Goal: Task Accomplishment & Management: Complete application form

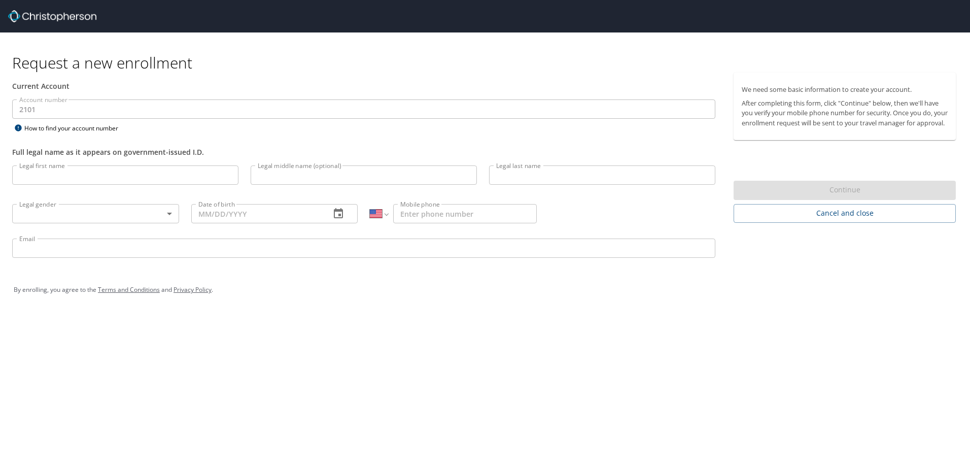
select select "US"
click at [51, 176] on input "Legal first name" at bounding box center [125, 174] width 226 height 19
type input "[PERSON_NAME]"
type input "[DATE]"
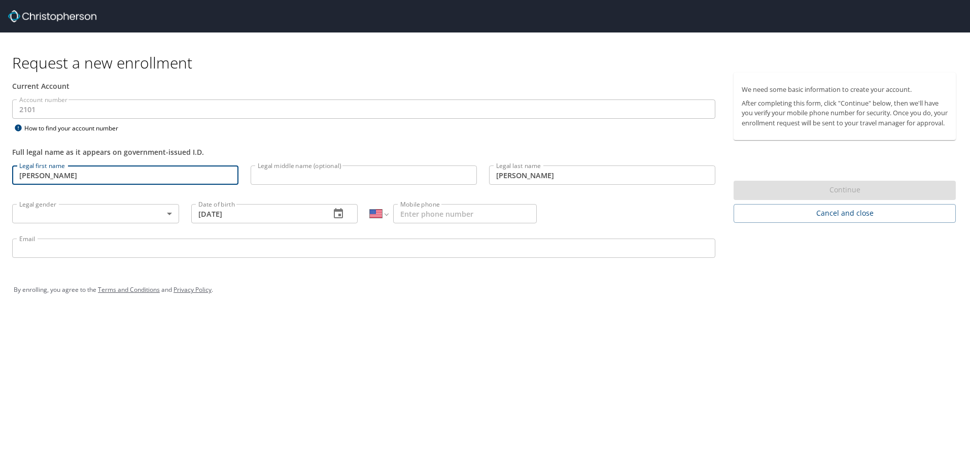
type input "[PHONE_NUMBER]"
type input "[PERSON_NAME][EMAIL_ADDRESS][PERSON_NAME][DOMAIN_NAME]"
click at [168, 215] on body "Request a new enrollment Current Account Account number 2101 Account number How…" at bounding box center [485, 234] width 970 height 469
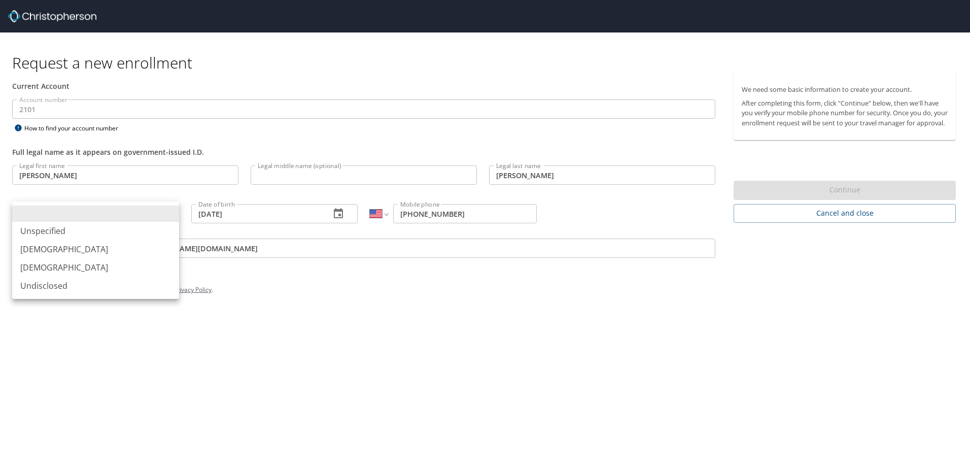
click at [55, 244] on li "[DEMOGRAPHIC_DATA]" at bounding box center [95, 249] width 167 height 18
type input "[DEMOGRAPHIC_DATA]"
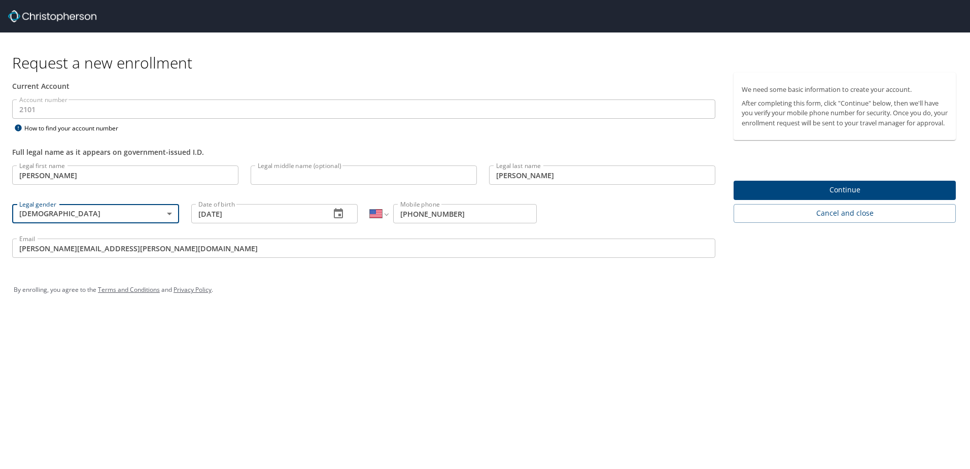
click at [168, 215] on body "Request a new enrollment Current Account Account number 2101 Account number How…" at bounding box center [485, 234] width 970 height 469
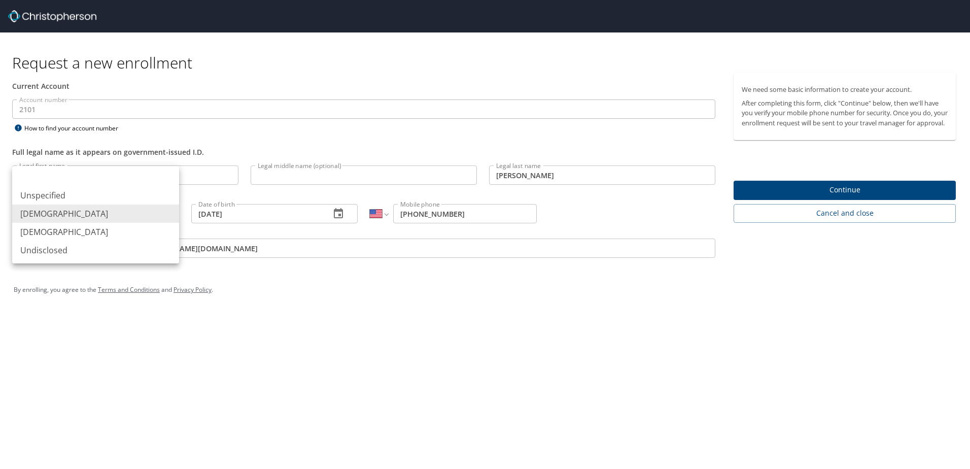
click at [281, 275] on div at bounding box center [485, 234] width 970 height 469
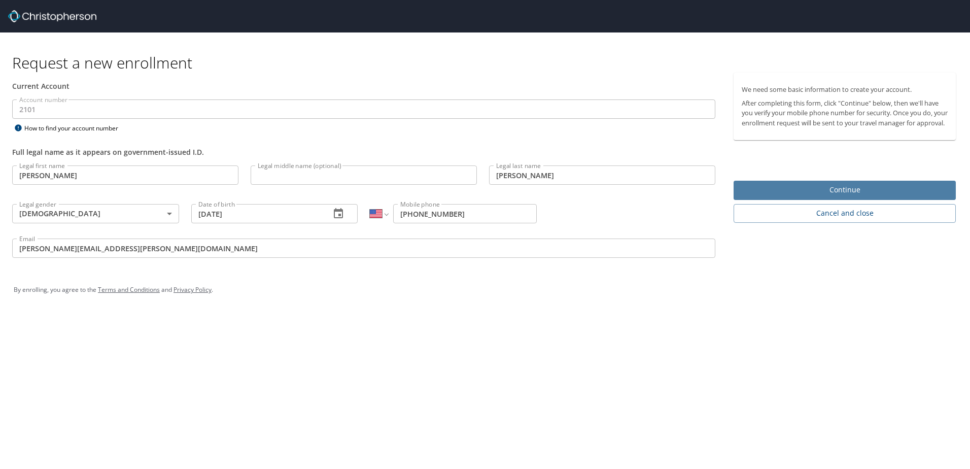
click at [841, 196] on span "Continue" at bounding box center [844, 190] width 206 height 13
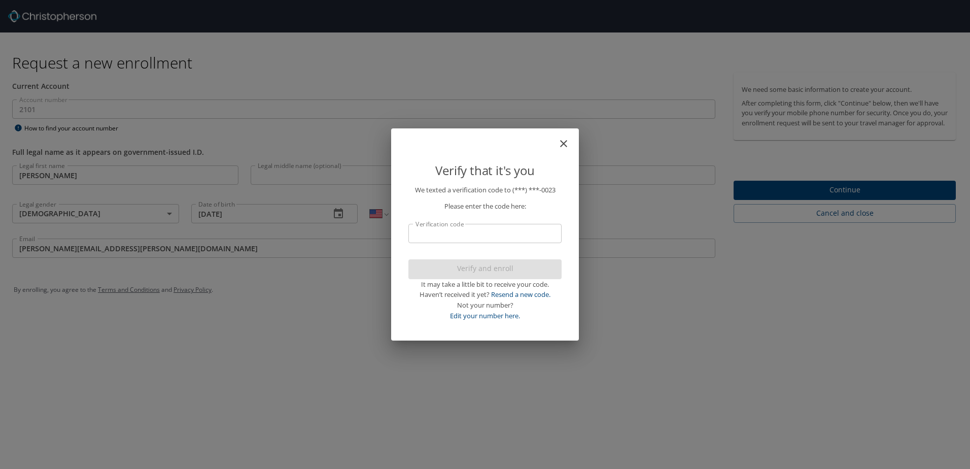
click at [443, 236] on input "Verification code" at bounding box center [484, 233] width 153 height 19
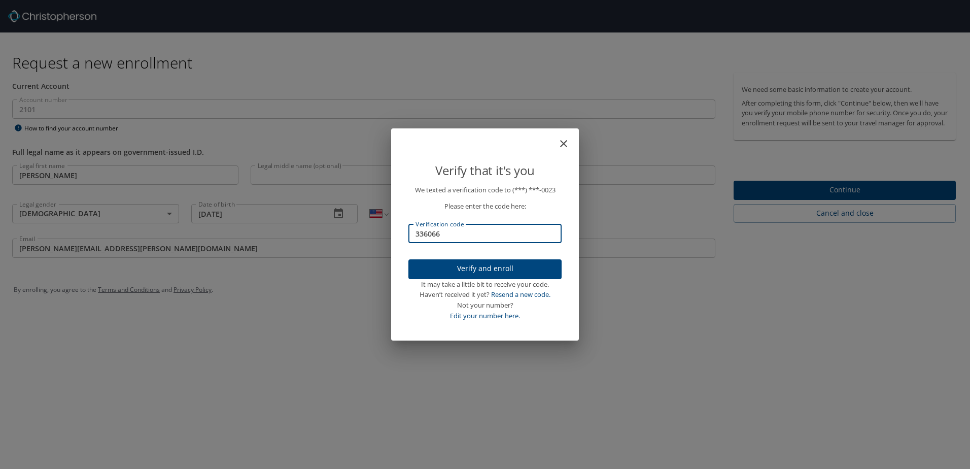
type input "336066"
click at [468, 267] on span "Verify and enroll" at bounding box center [484, 268] width 137 height 13
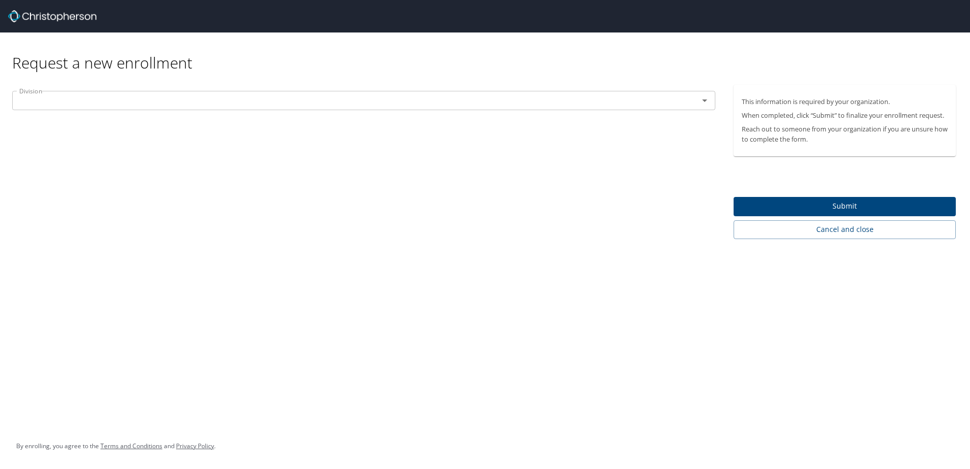
click at [705, 101] on icon "Open" at bounding box center [704, 100] width 5 height 3
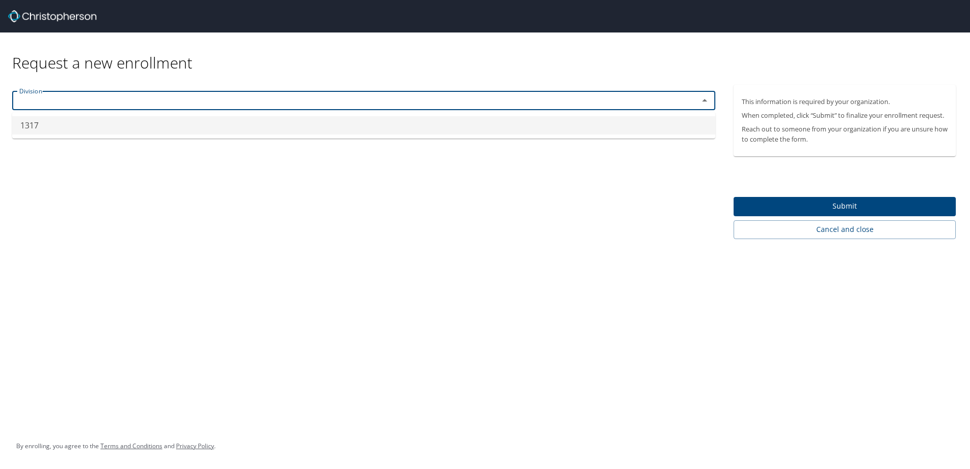
type input "1317"
click at [163, 166] on div "Division 1317 Division" at bounding box center [363, 162] width 727 height 154
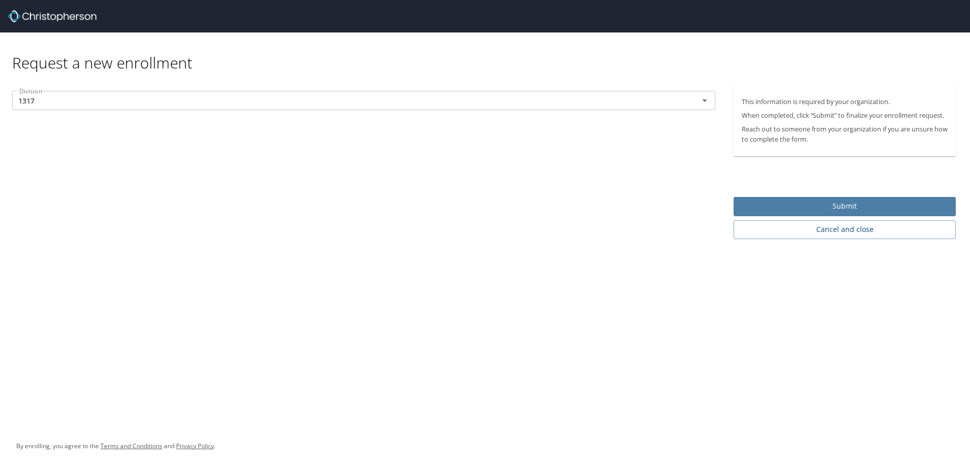
click at [846, 204] on span "Submit" at bounding box center [844, 206] width 206 height 13
